Goal: Task Accomplishment & Management: Use online tool/utility

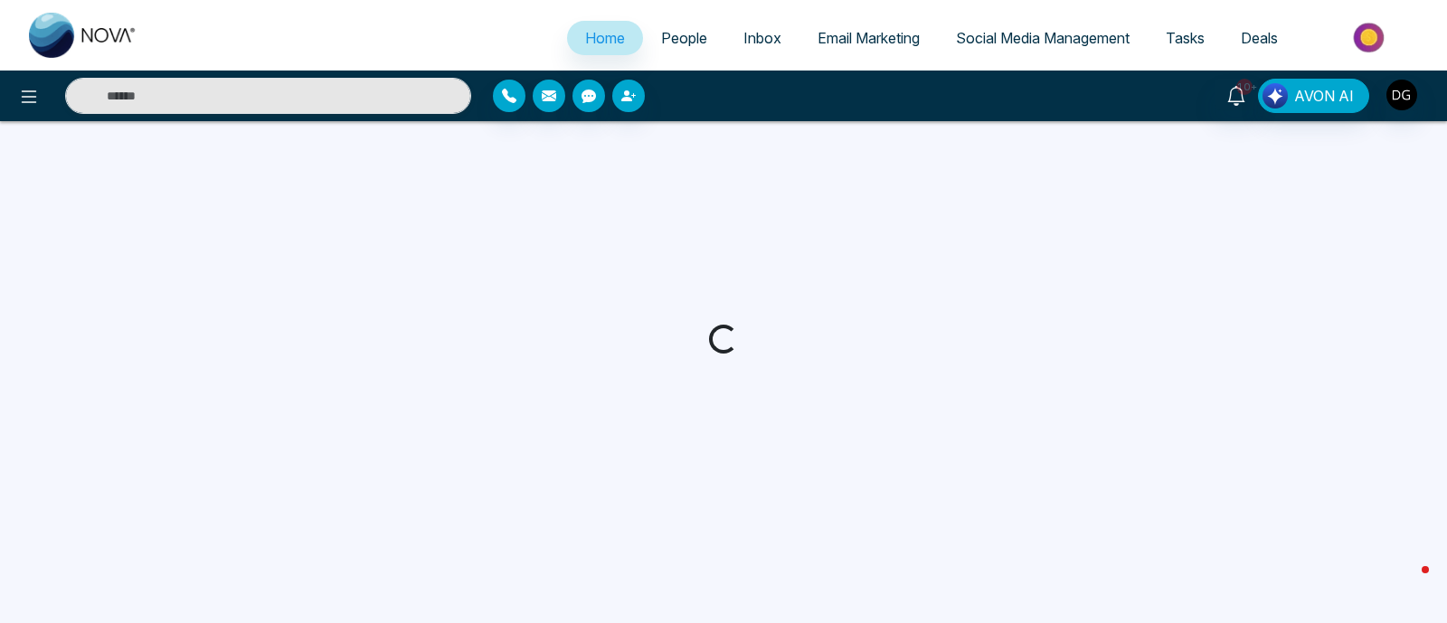
select select "*"
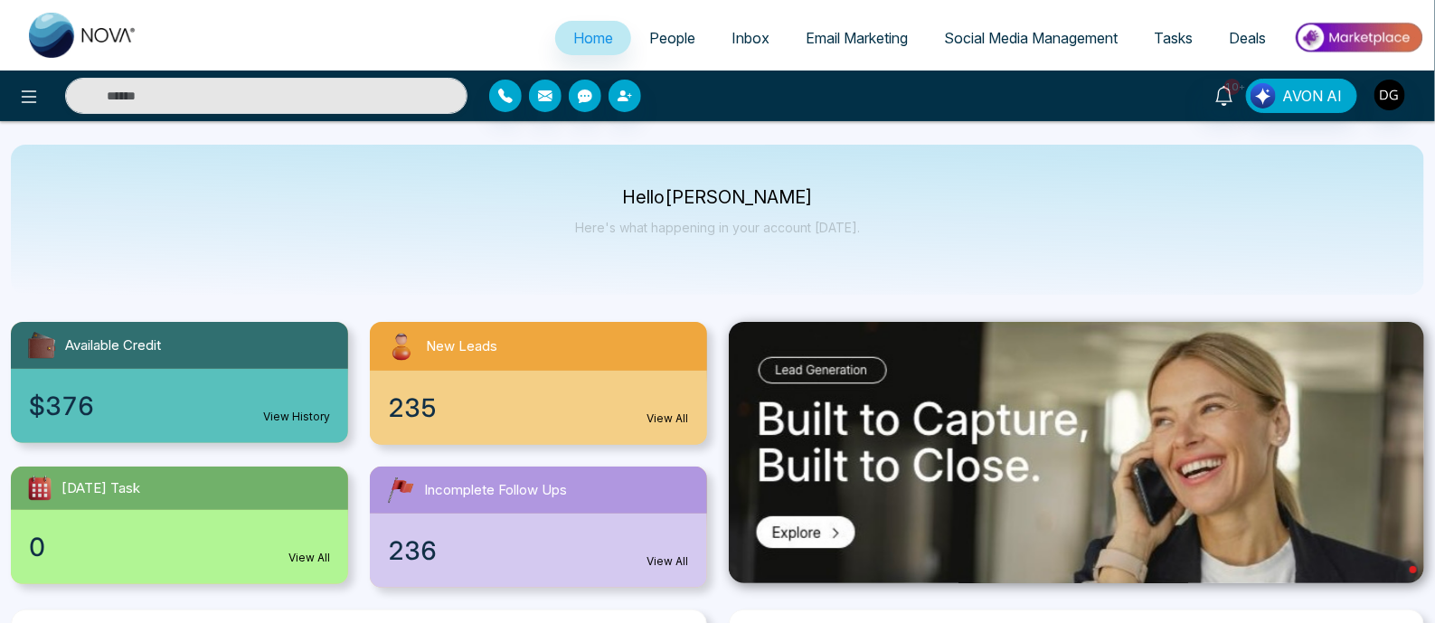
click at [857, 49] on link "Email Marketing" at bounding box center [857, 38] width 138 height 34
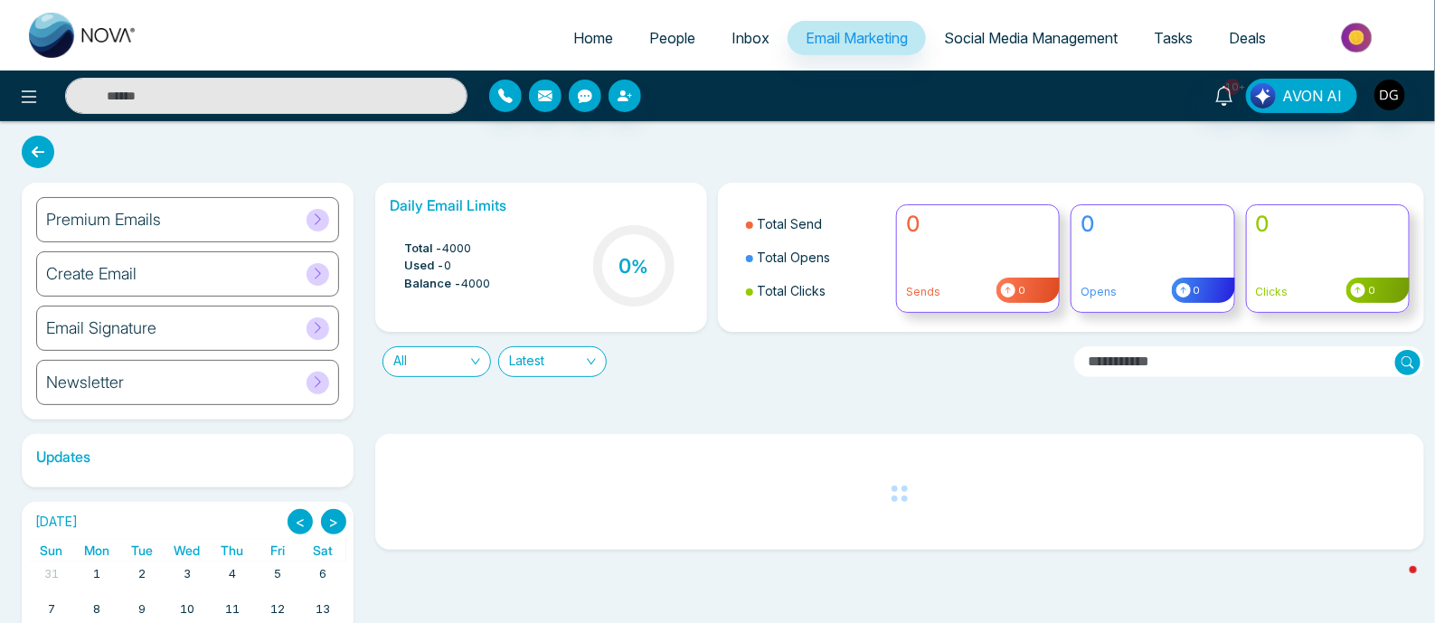
click at [213, 273] on div "Create Email" at bounding box center [187, 273] width 303 height 45
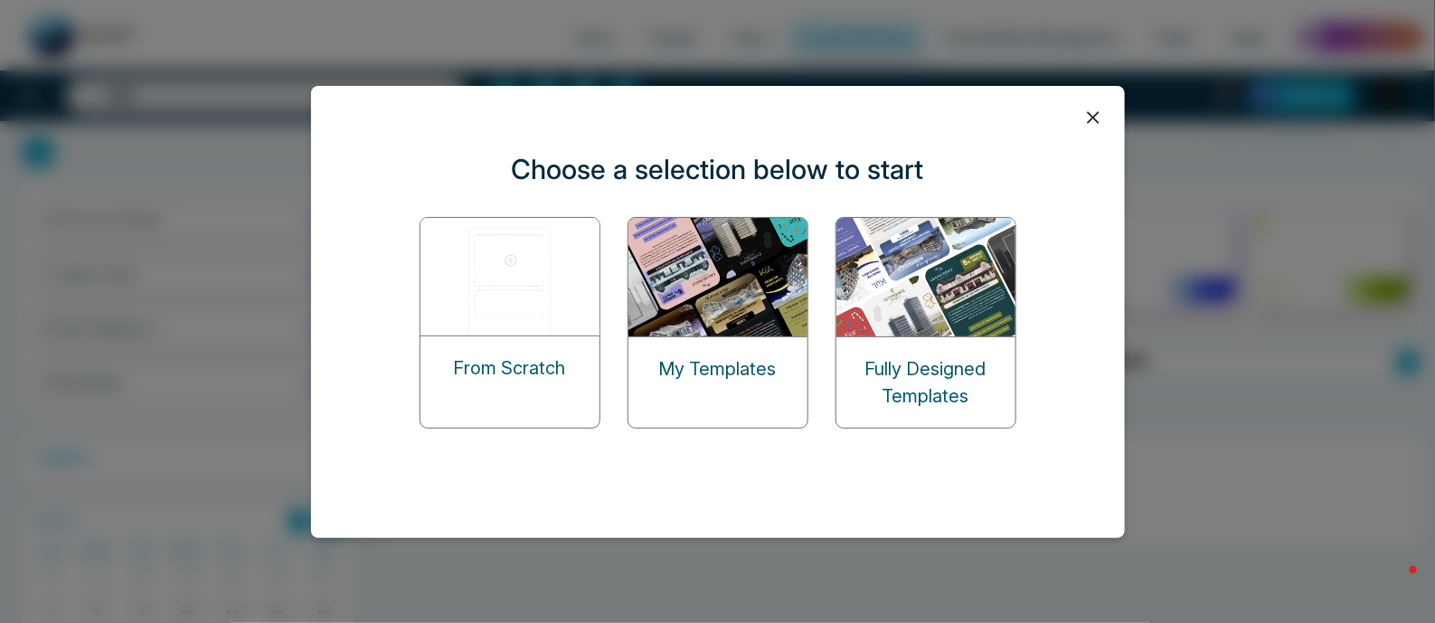
click at [540, 363] on p "From Scratch" at bounding box center [510, 368] width 112 height 27
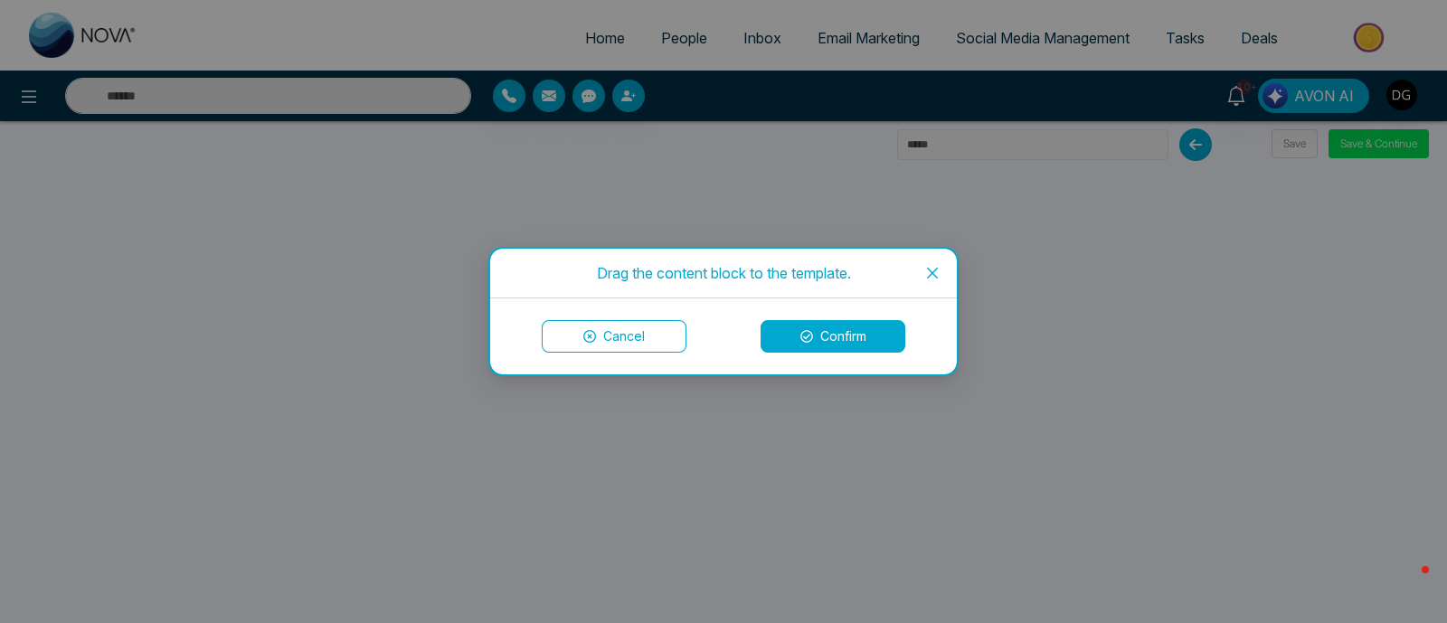
click at [616, 335] on button "Cancel" at bounding box center [614, 336] width 145 height 33
click at [800, 332] on icon at bounding box center [806, 336] width 13 height 13
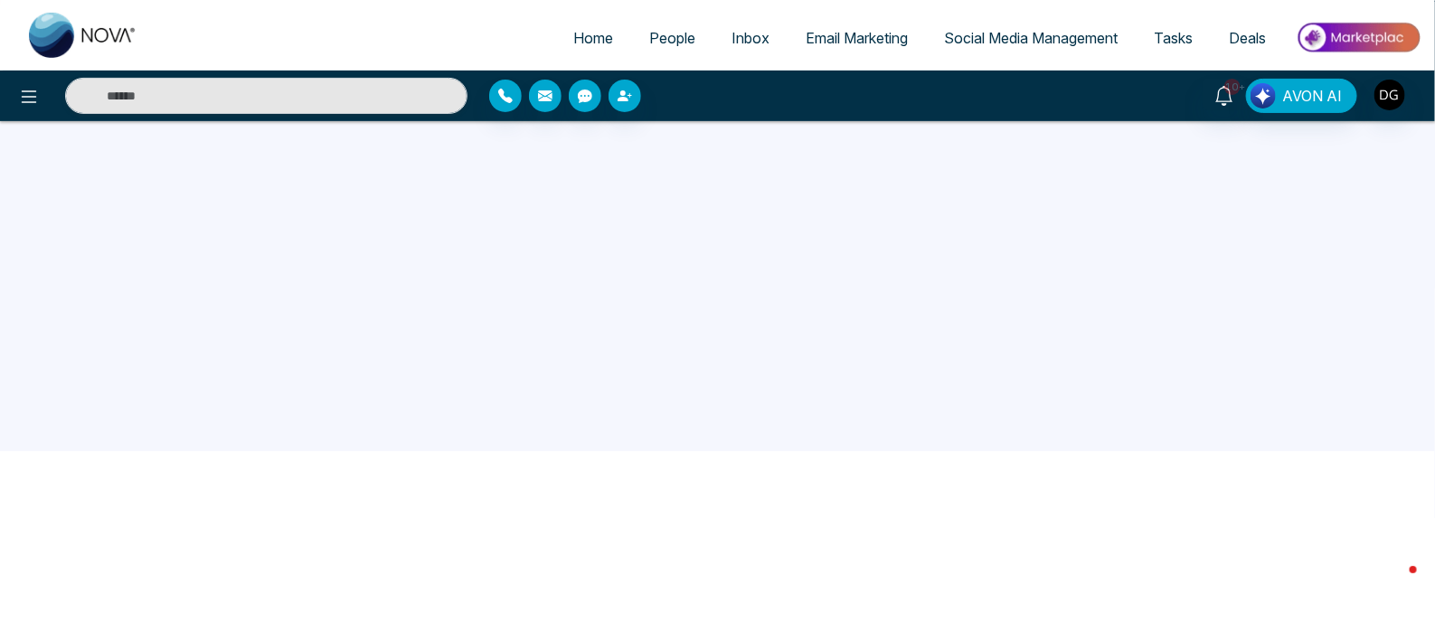
scroll to position [59, 0]
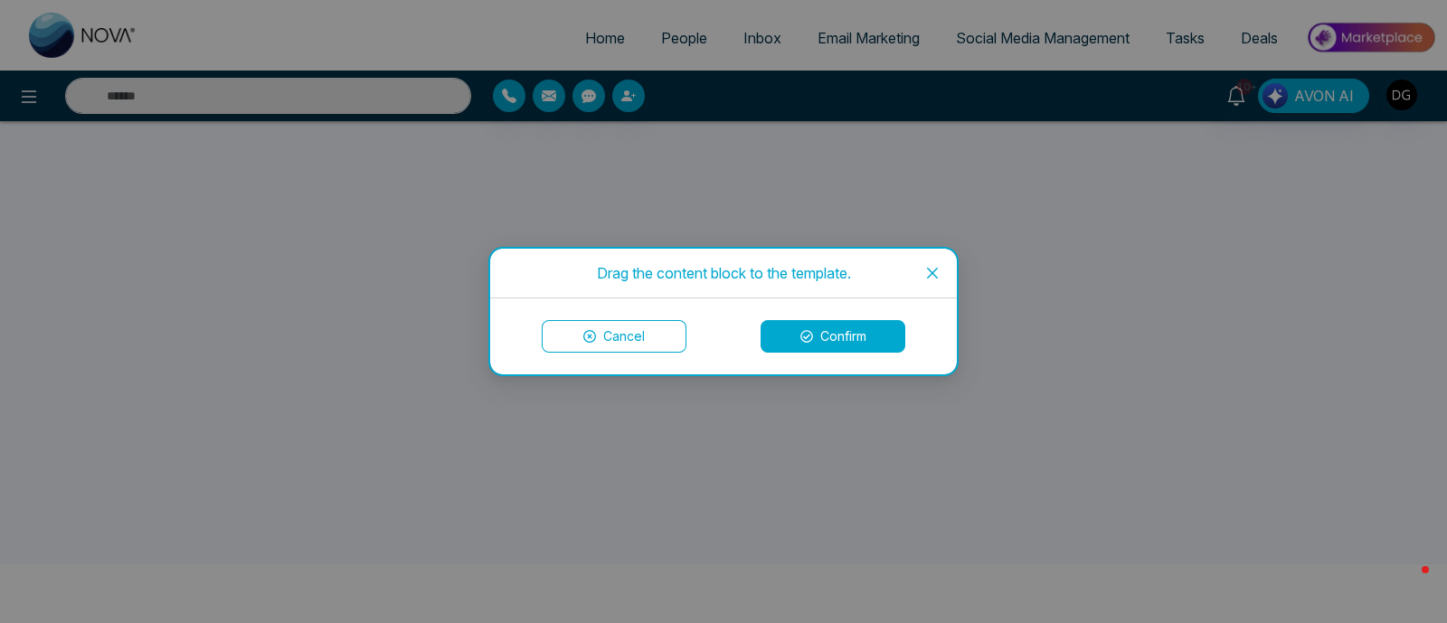
click at [256, 213] on div "Drag the content block to the template. Cancel Confirm" at bounding box center [723, 311] width 1447 height 623
click at [837, 334] on button "Confirm" at bounding box center [833, 336] width 145 height 33
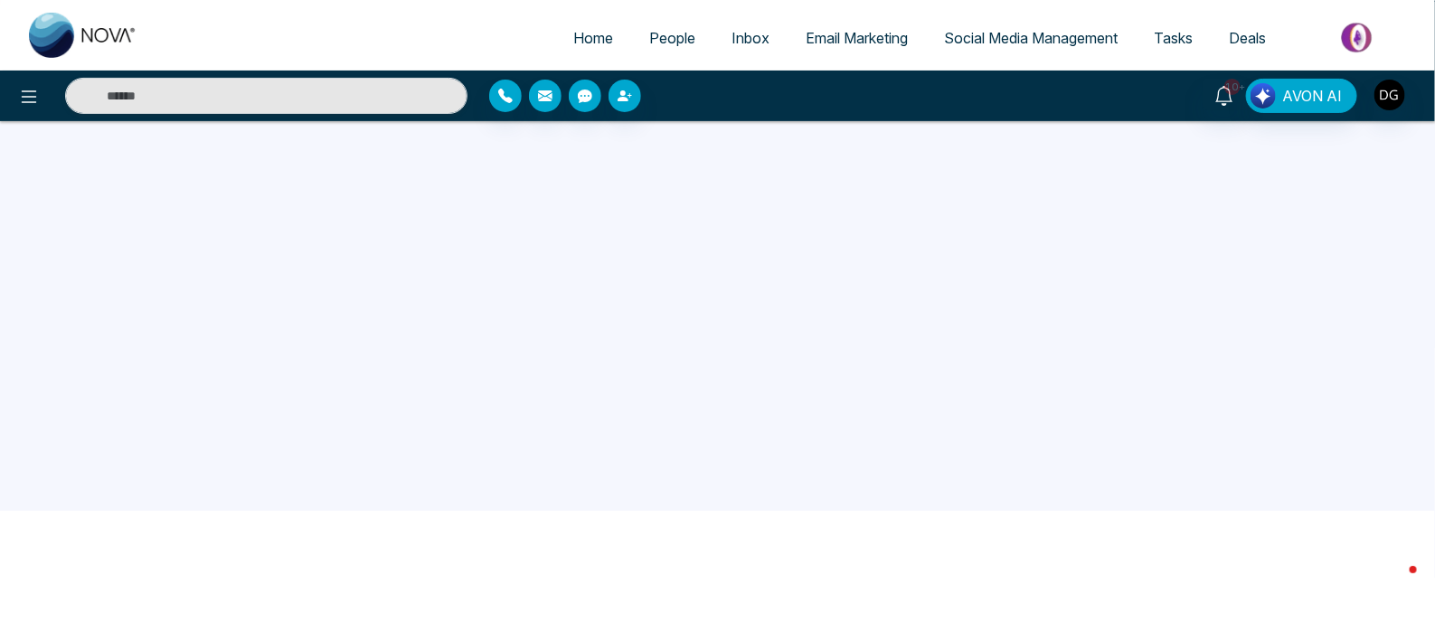
scroll to position [0, 0]
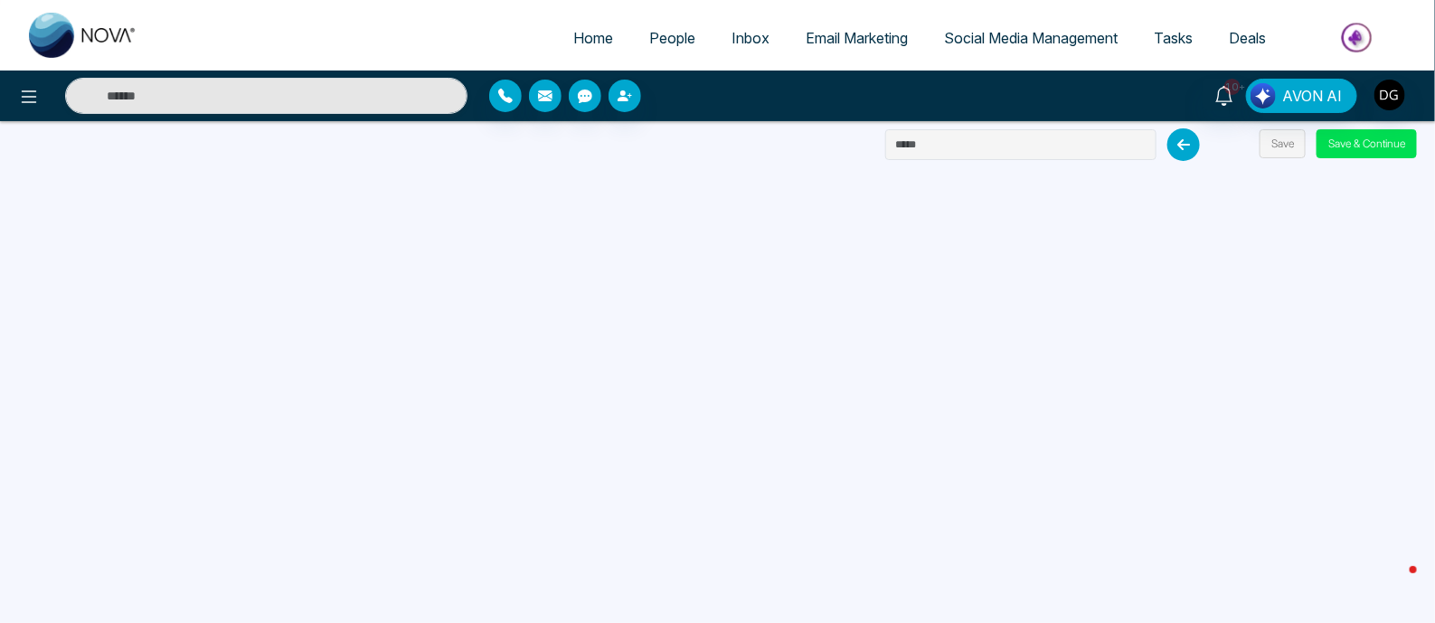
click at [867, 43] on span "Email Marketing" at bounding box center [857, 38] width 102 height 18
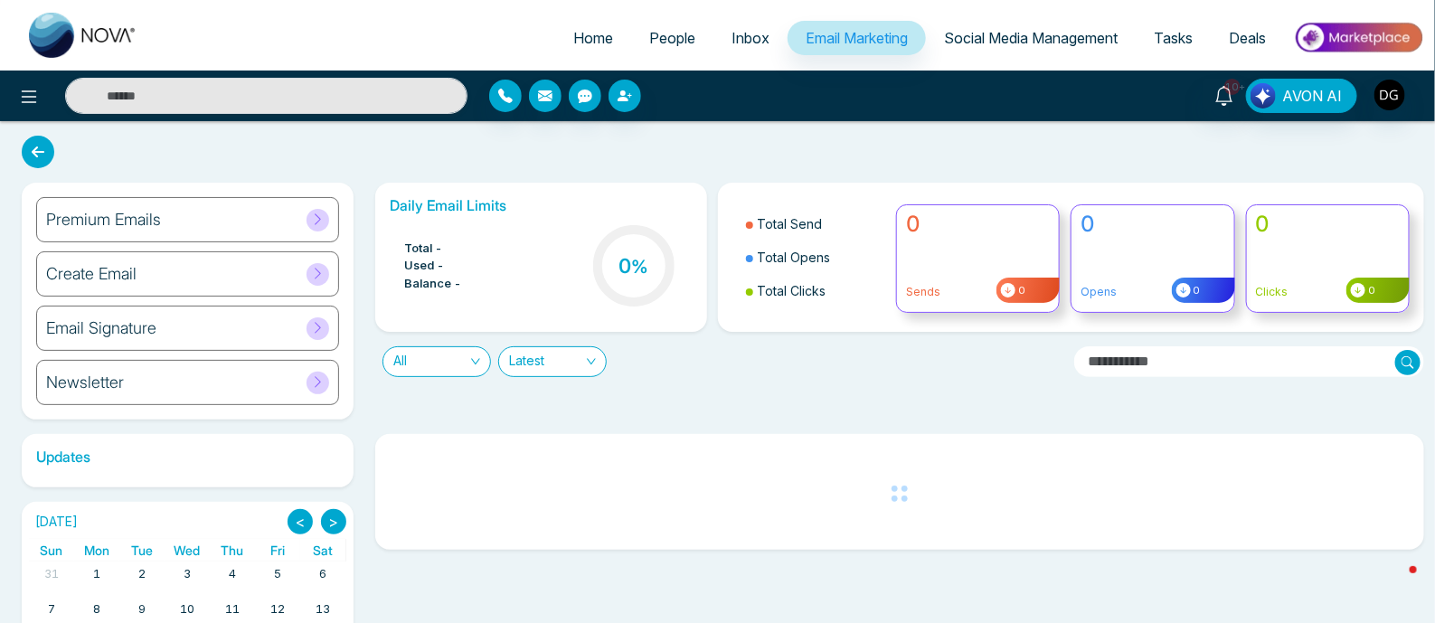
click at [213, 325] on div "Email Signature" at bounding box center [187, 328] width 303 height 45
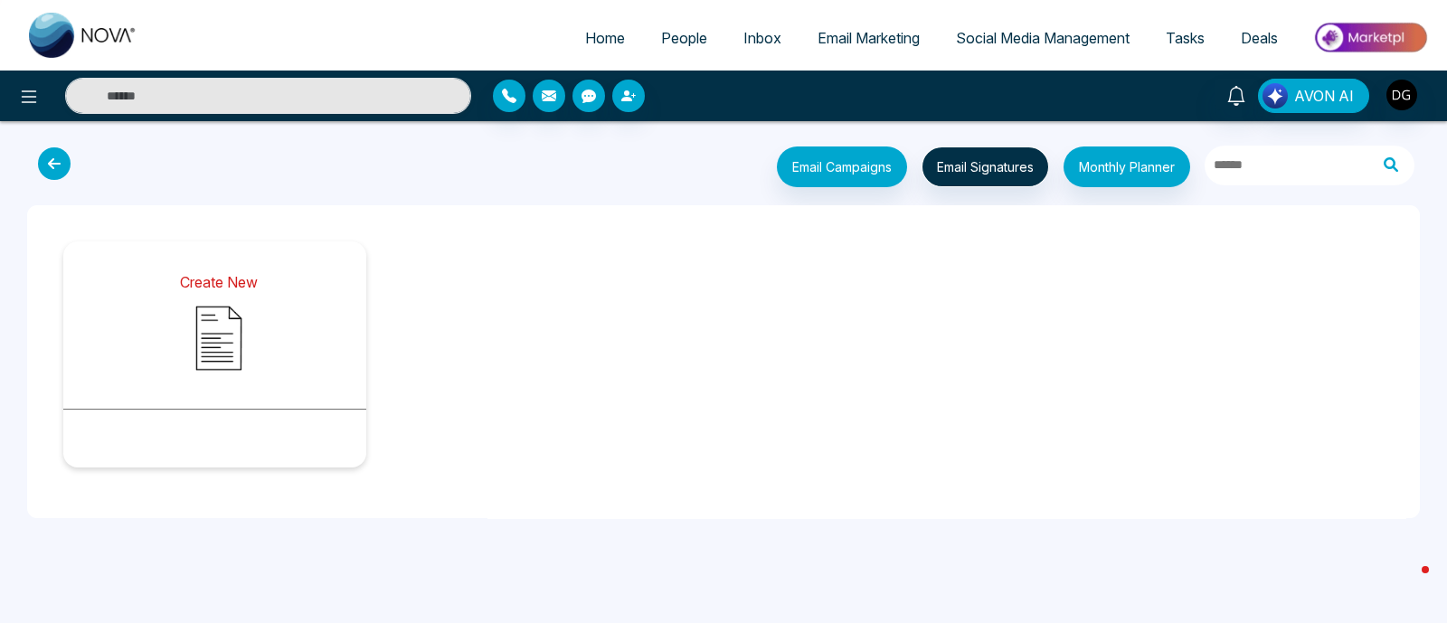
click at [217, 329] on img at bounding box center [219, 338] width 90 height 90
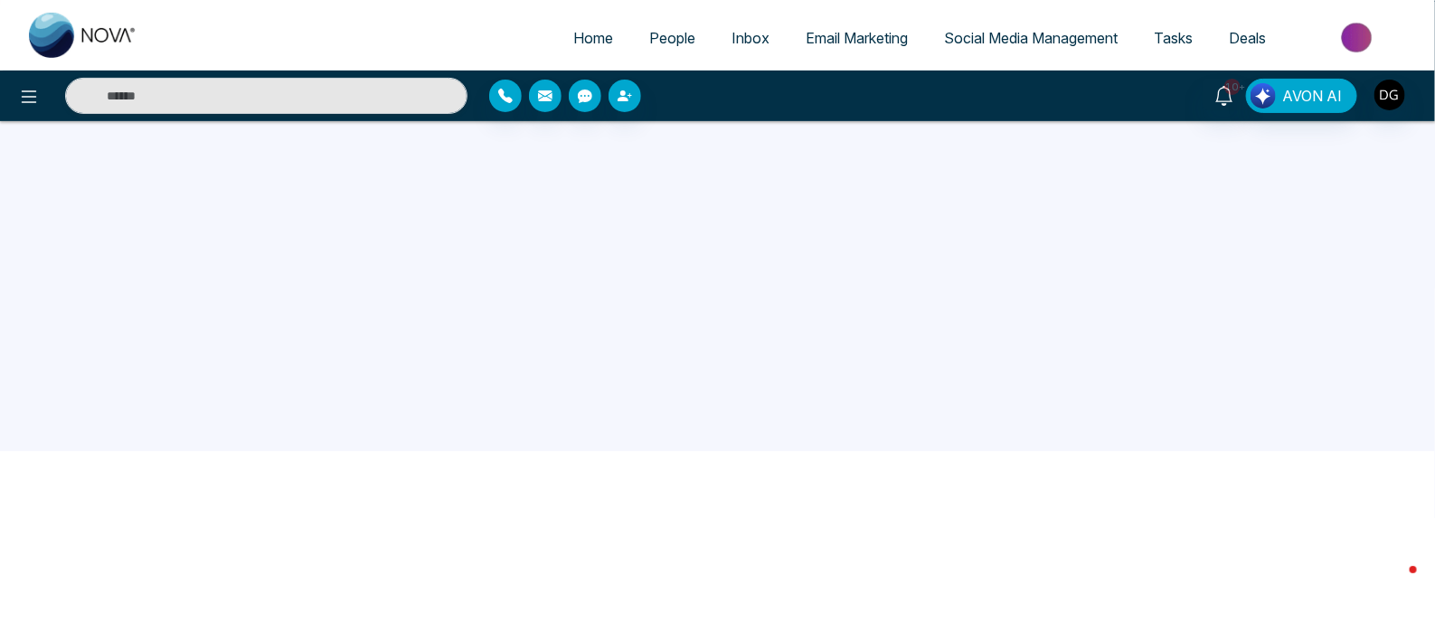
scroll to position [59, 0]
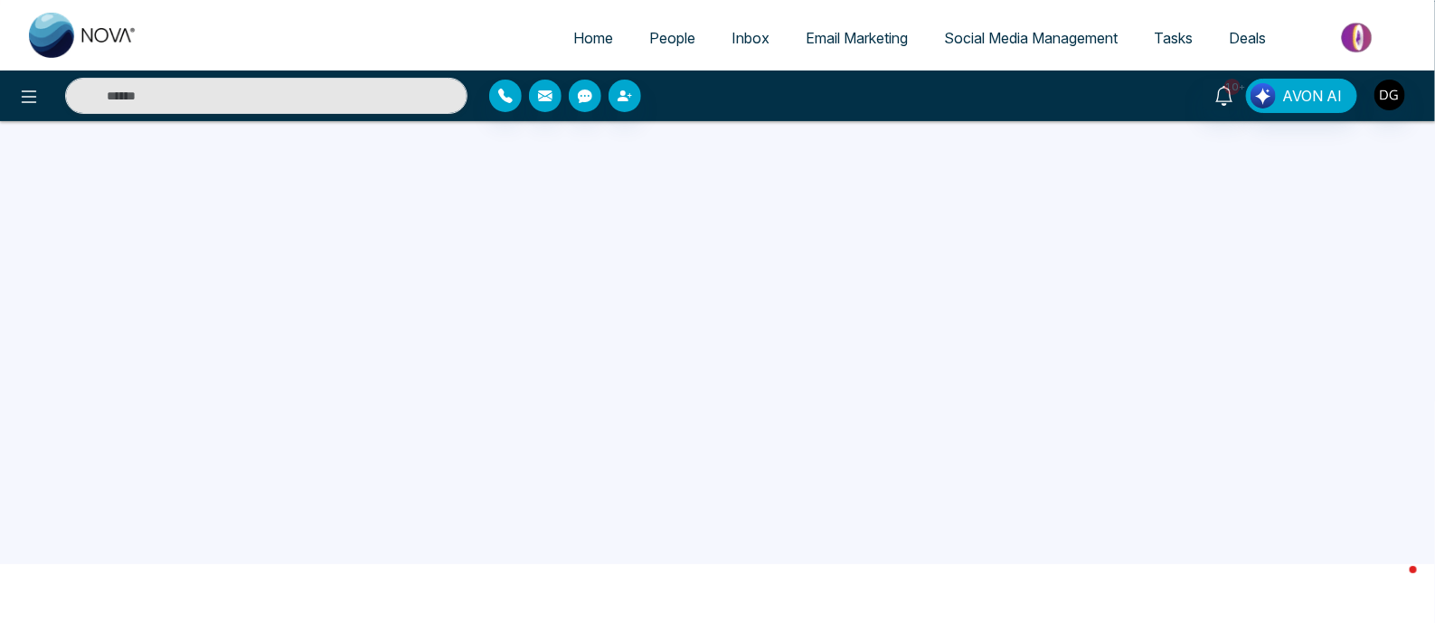
click at [856, 50] on link "Email Marketing" at bounding box center [857, 38] width 138 height 34
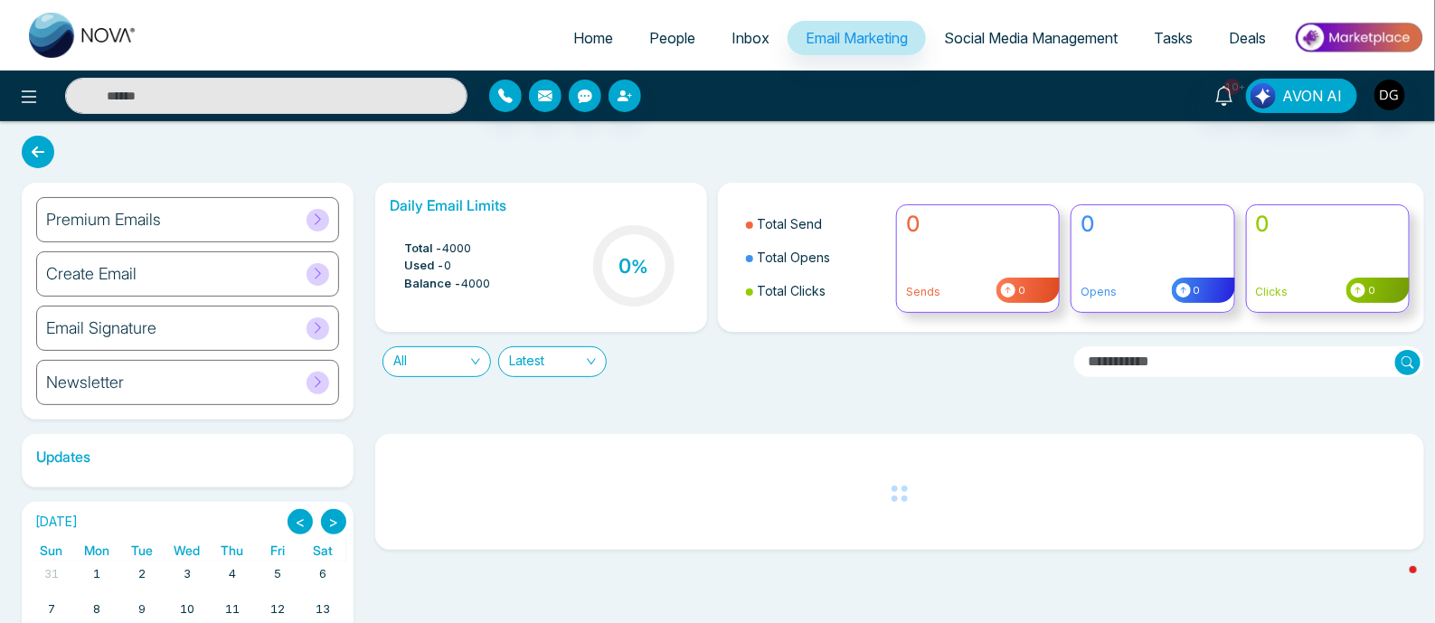
click at [194, 326] on div "Email Signature" at bounding box center [187, 328] width 303 height 45
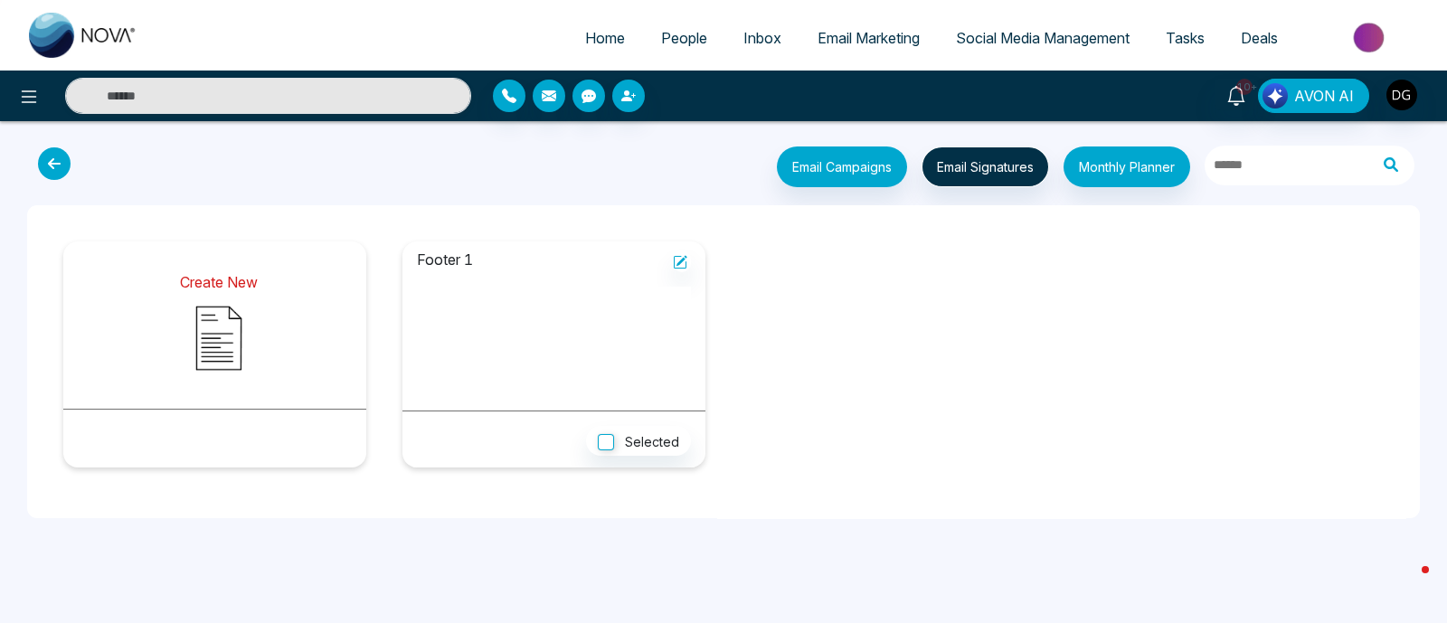
click at [205, 318] on img at bounding box center [219, 338] width 90 height 90
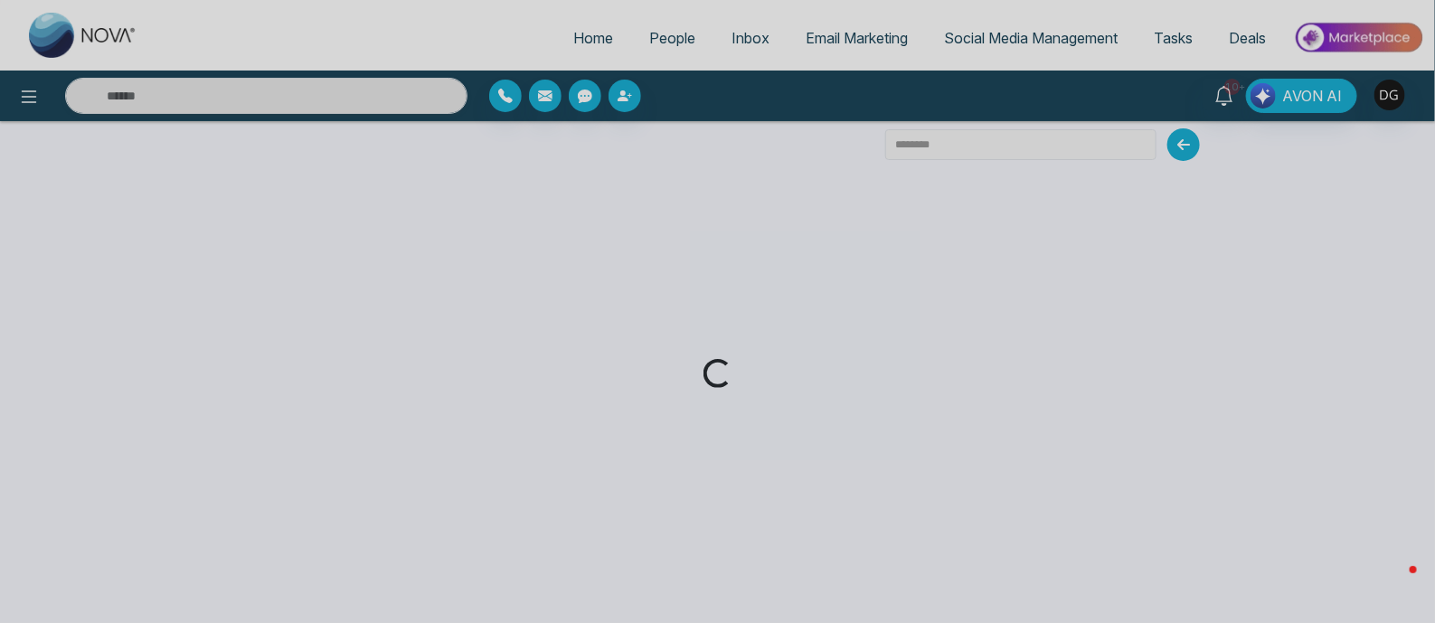
click at [1188, 148] on div "Loading..." at bounding box center [717, 311] width 1435 height 623
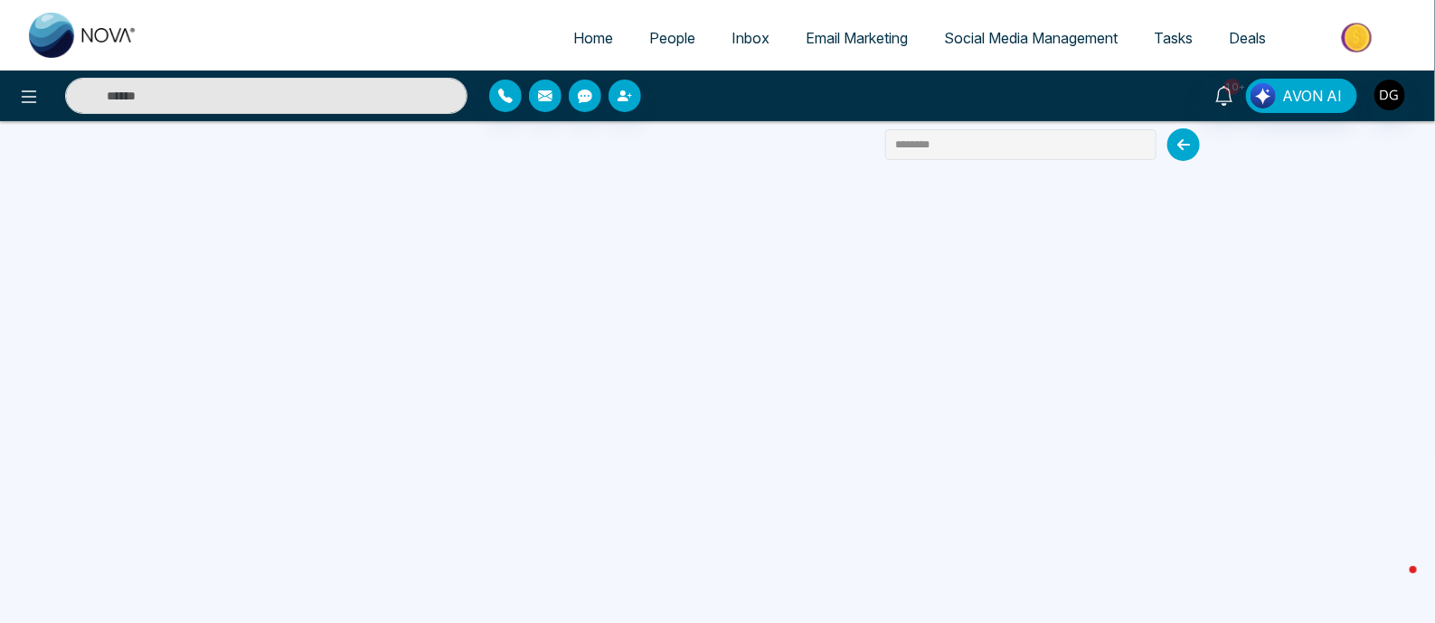
click at [839, 22] on link "Email Marketing" at bounding box center [857, 38] width 138 height 34
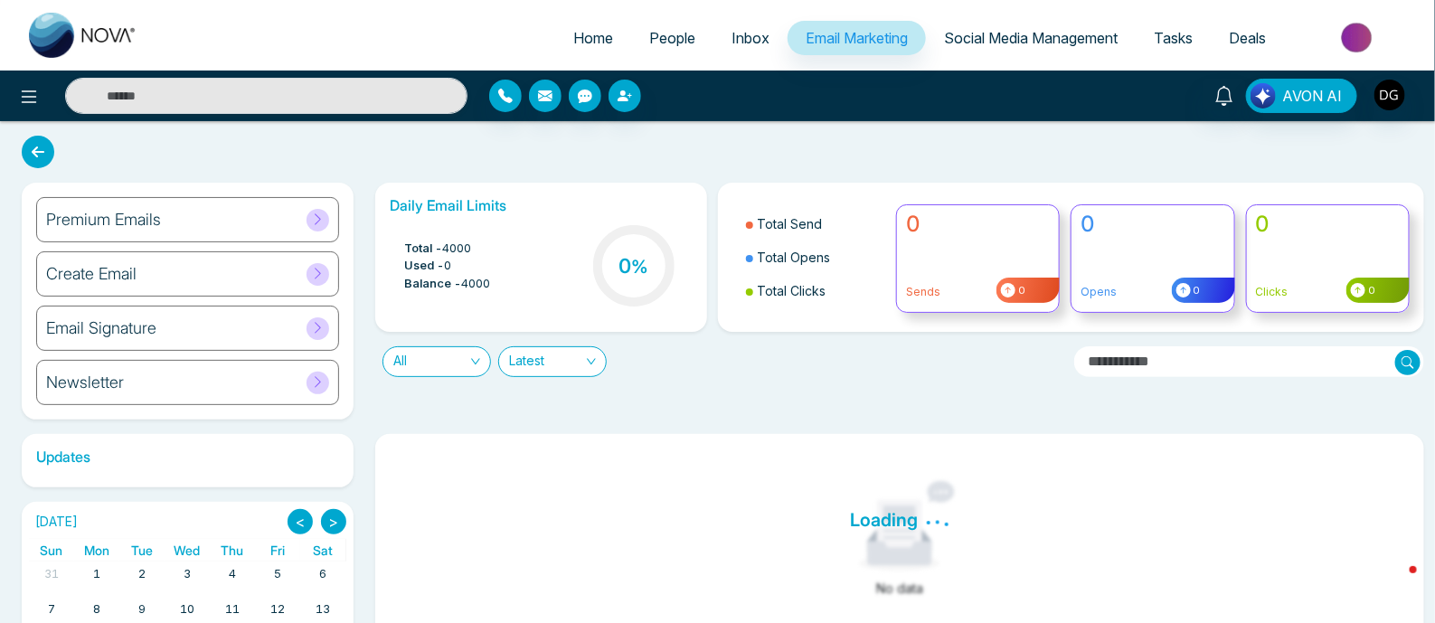
click at [580, 42] on span "Home" at bounding box center [593, 38] width 40 height 18
select select "*"
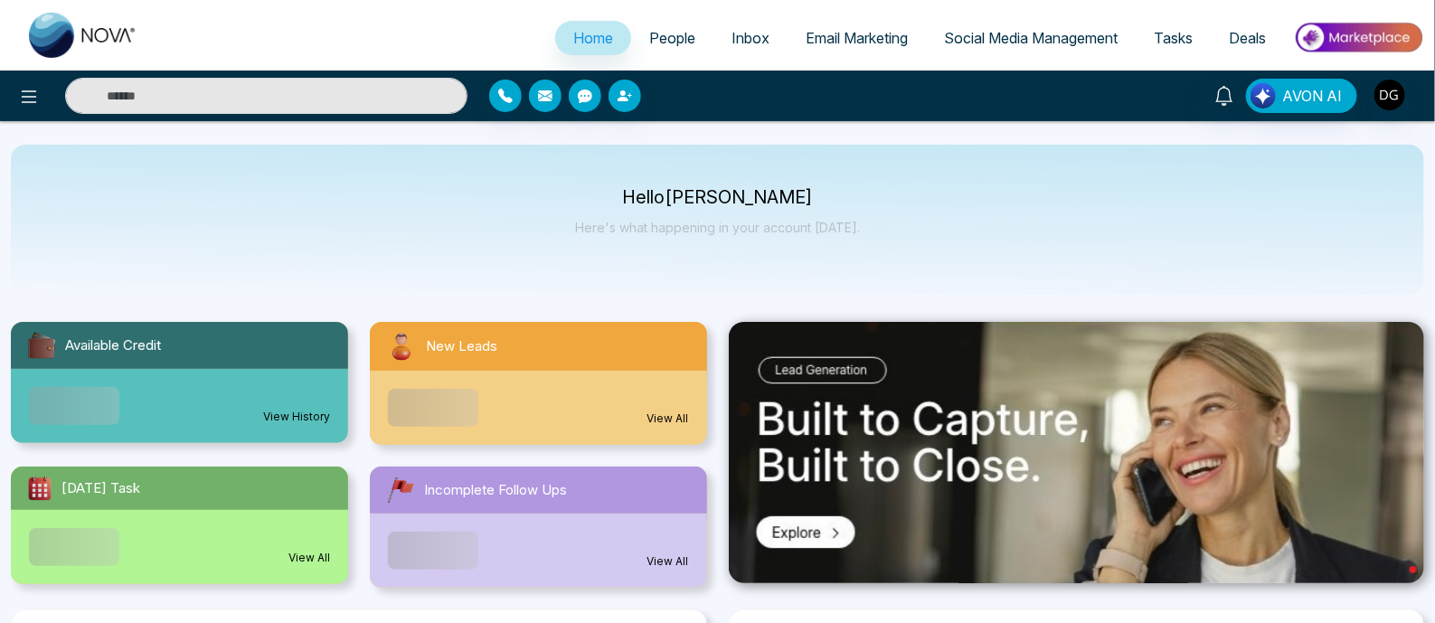
click at [855, 46] on span "Email Marketing" at bounding box center [857, 38] width 102 height 18
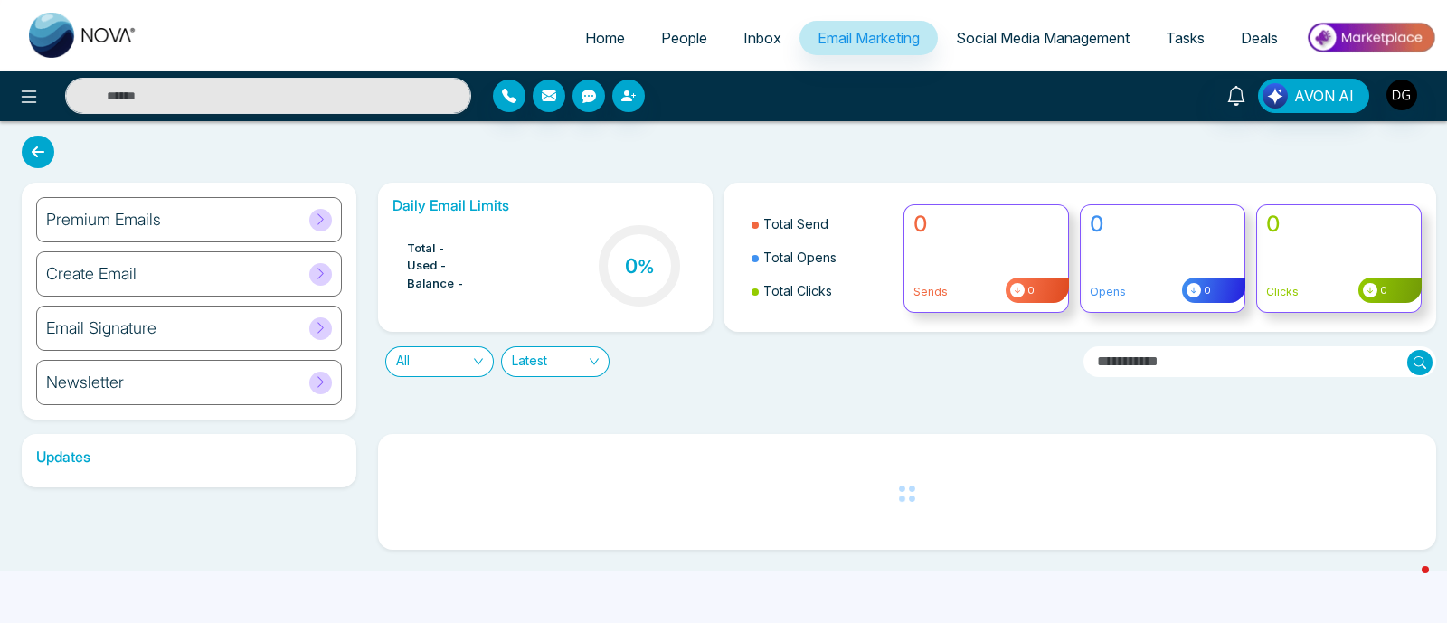
click at [224, 327] on div "Email Signature" at bounding box center [189, 328] width 306 height 45
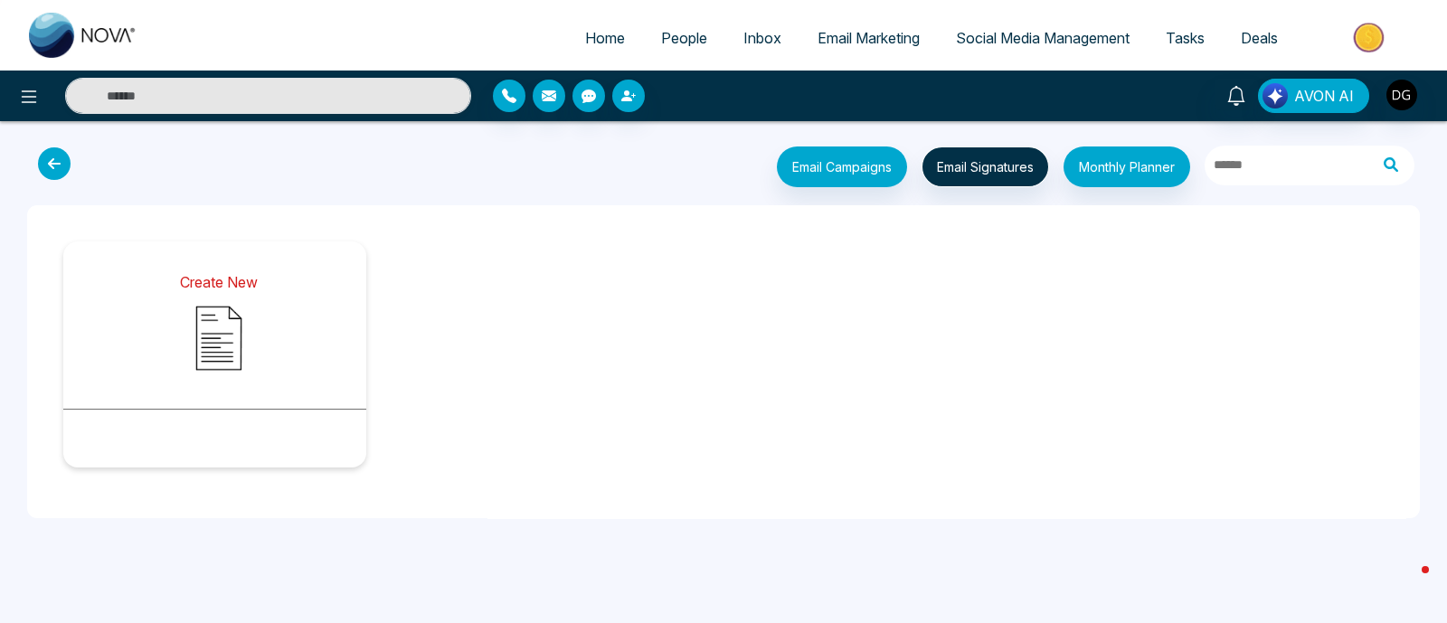
click at [229, 319] on img at bounding box center [219, 338] width 90 height 90
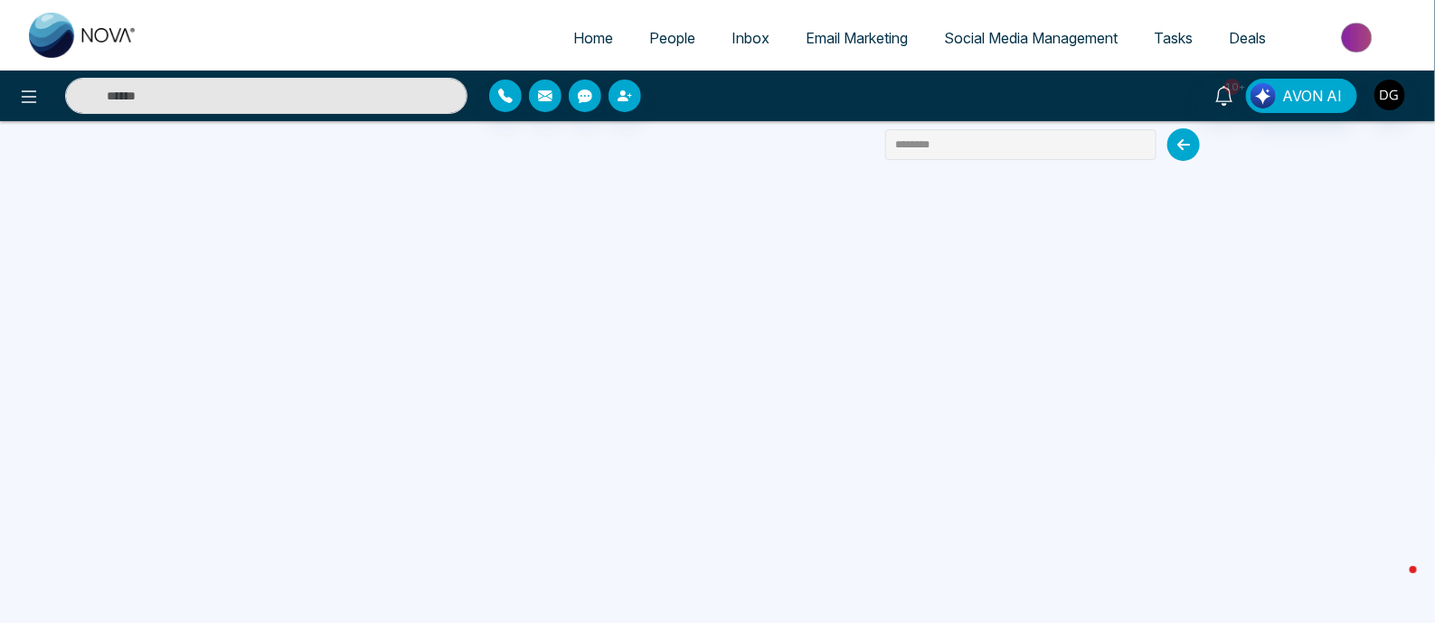
click at [576, 37] on span "Home" at bounding box center [593, 38] width 40 height 18
select select "*"
